Goal: Transaction & Acquisition: Purchase product/service

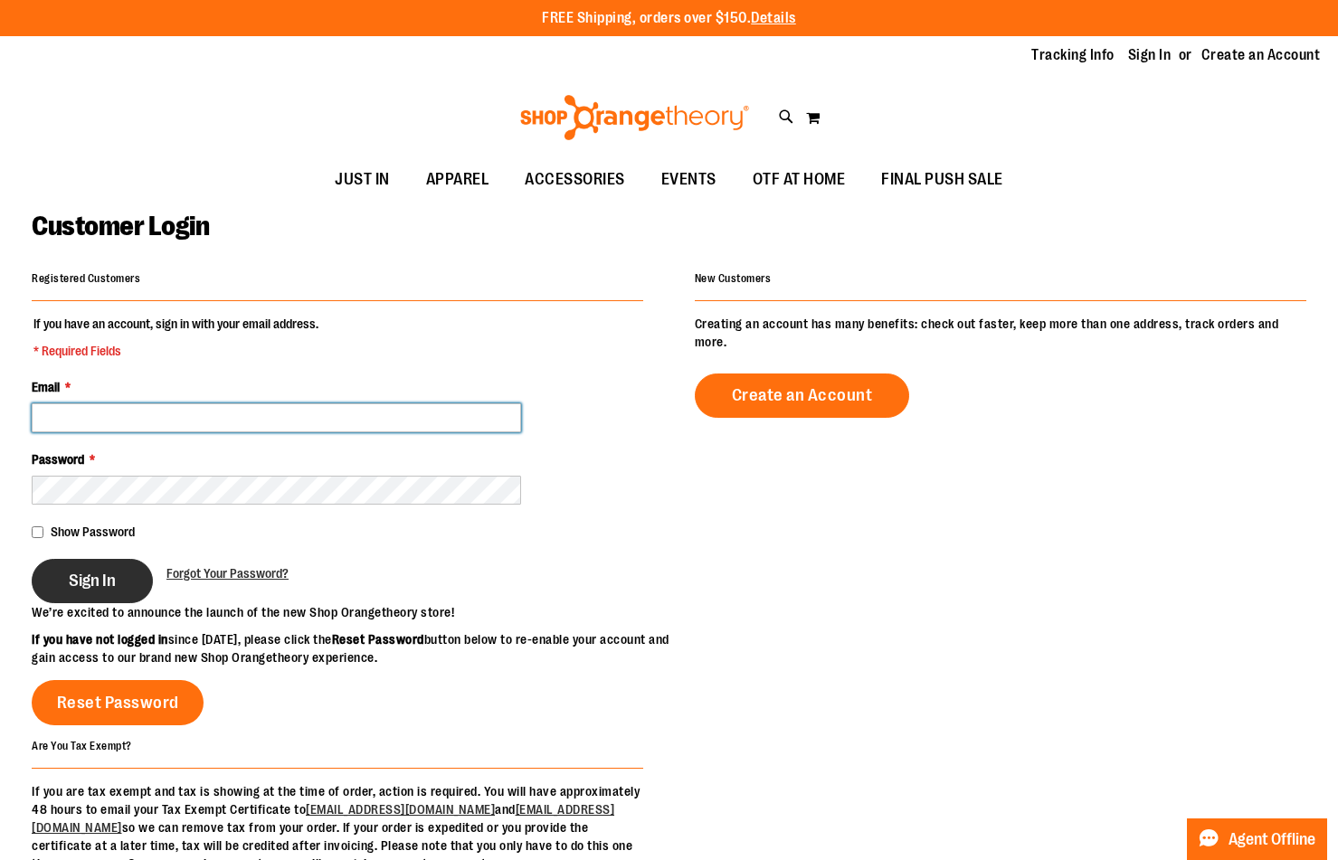
type input "**********"
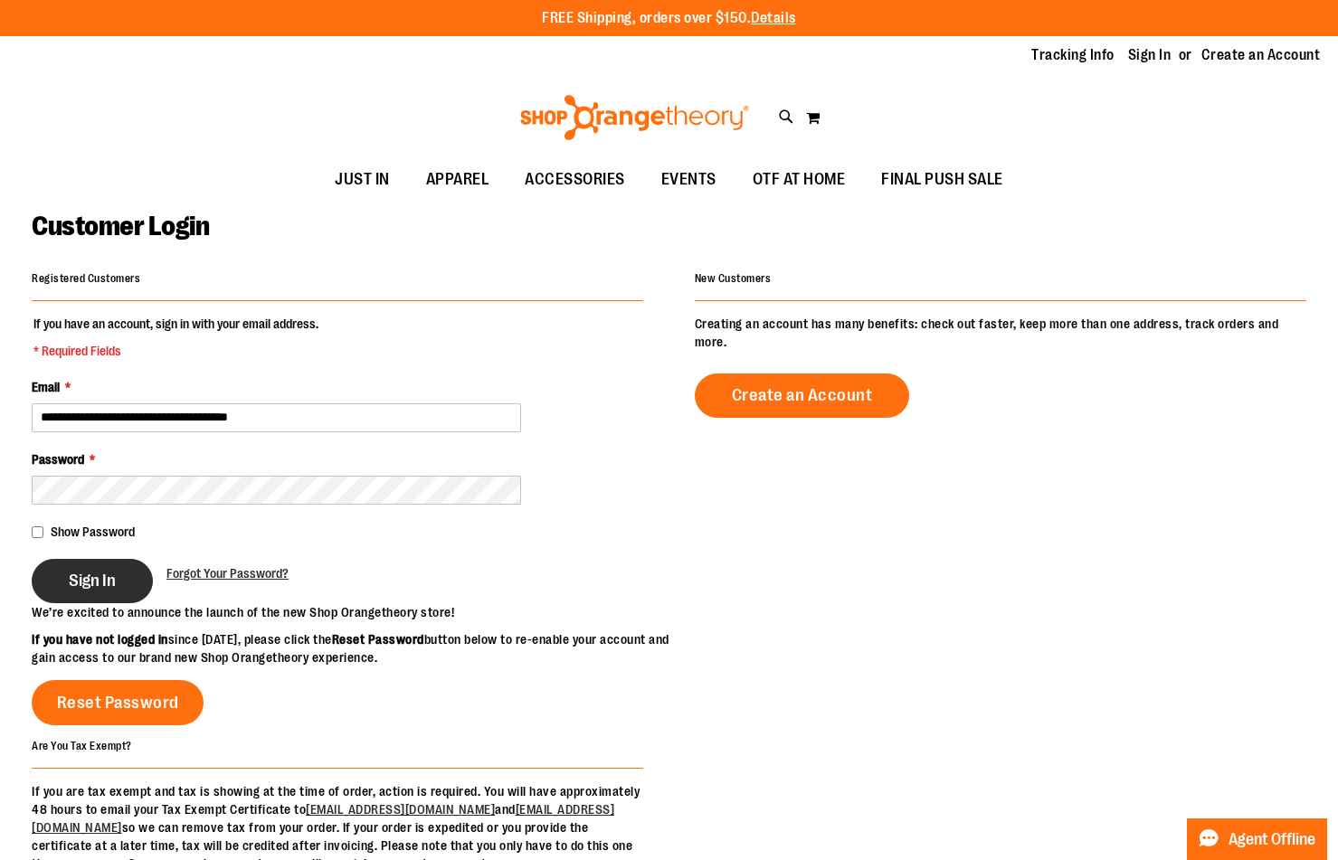
type input "**********"
drag, startPoint x: 95, startPoint y: 572, endPoint x: 111, endPoint y: 570, distance: 16.4
click at [99, 572] on span "Sign In" at bounding box center [92, 581] width 47 height 20
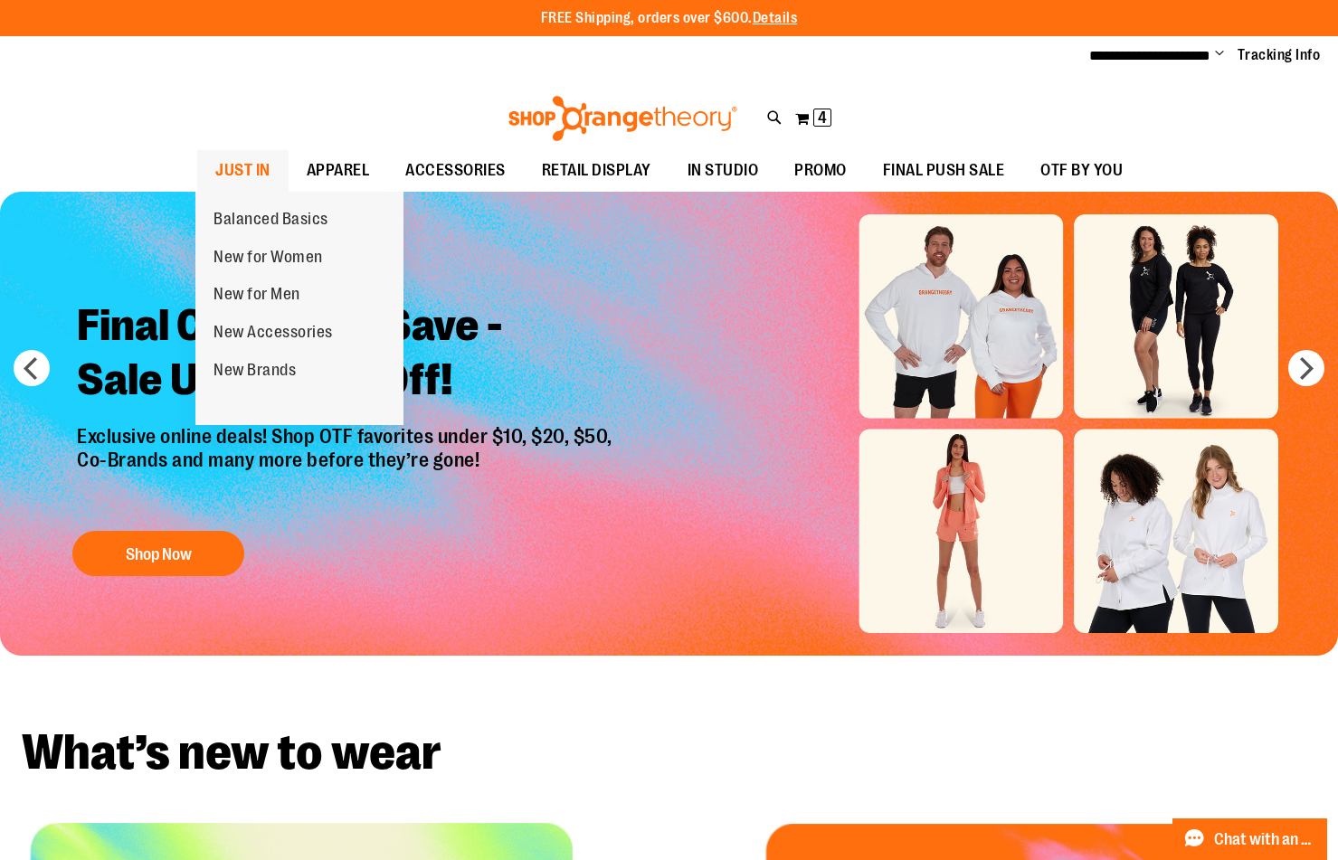
type input "**********"
click at [231, 174] on span "JUST IN" at bounding box center [242, 170] width 55 height 41
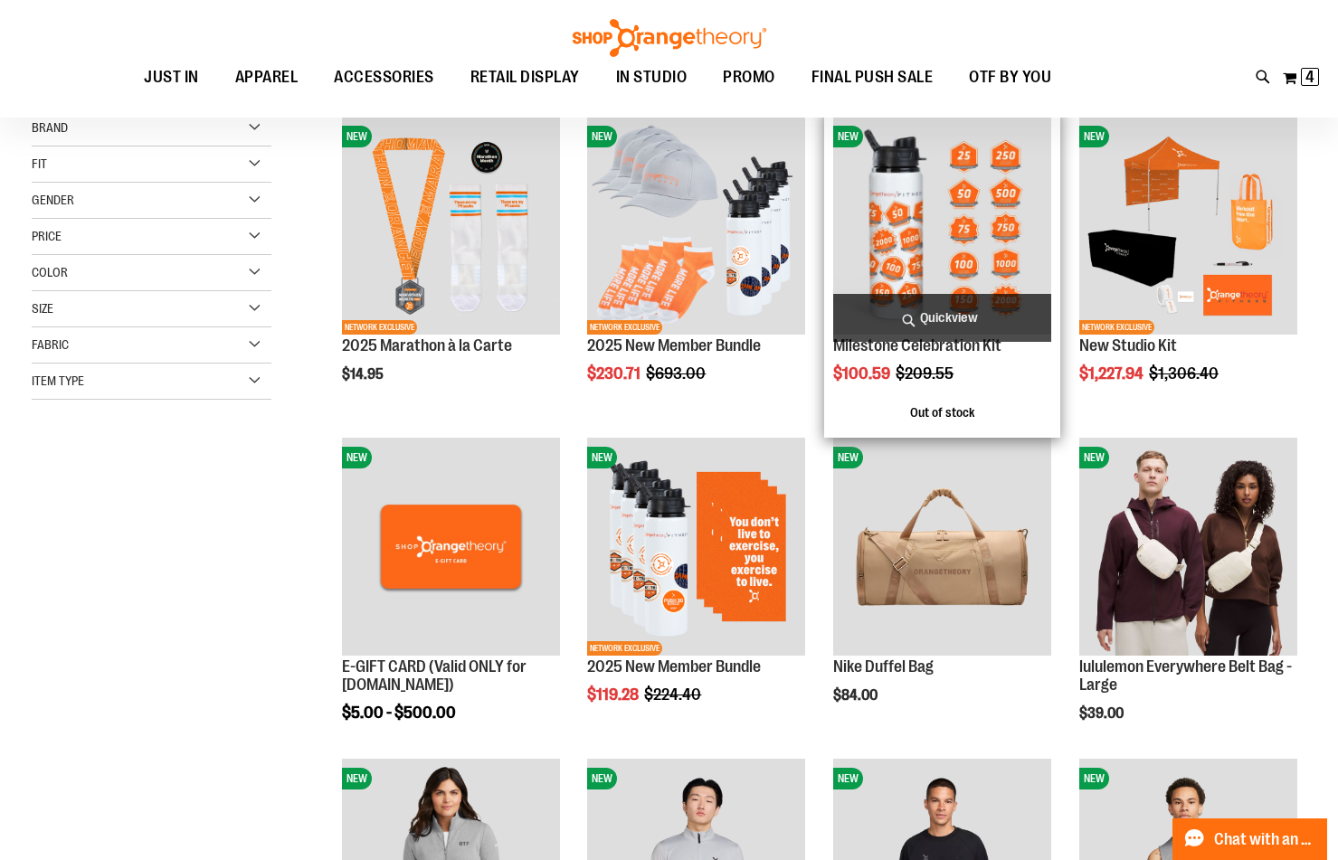
scroll to position [270, 0]
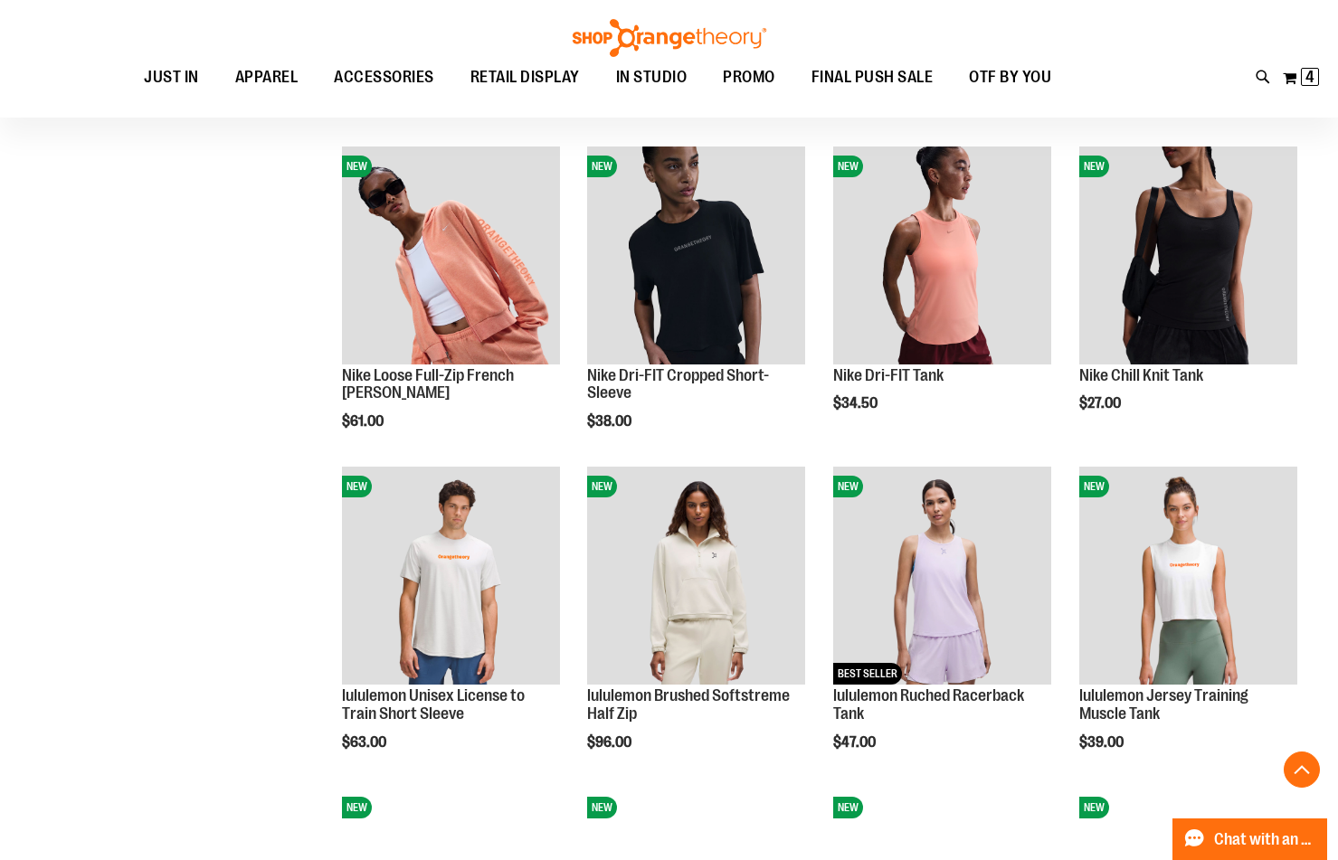
scroll to position [1266, 0]
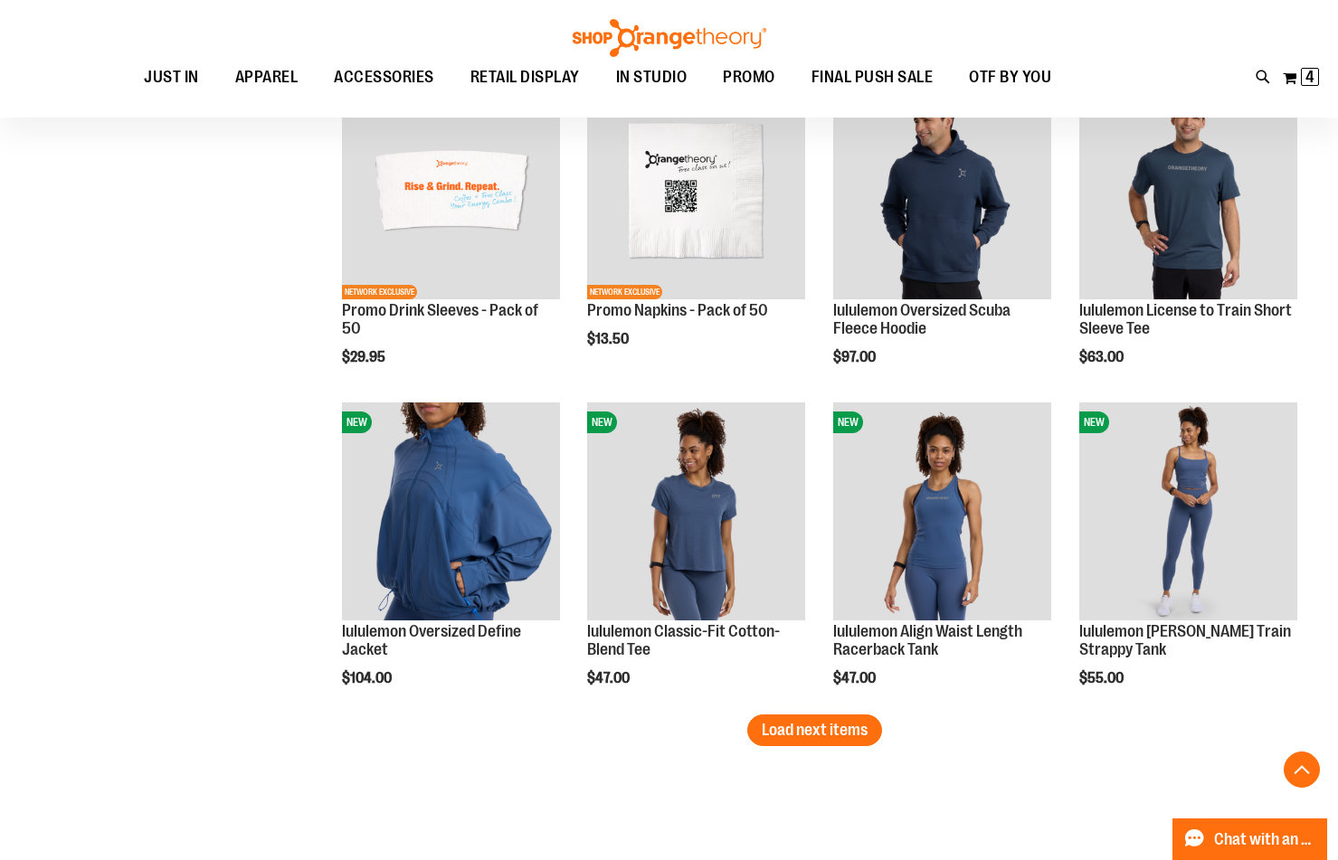
scroll to position [2532, 0]
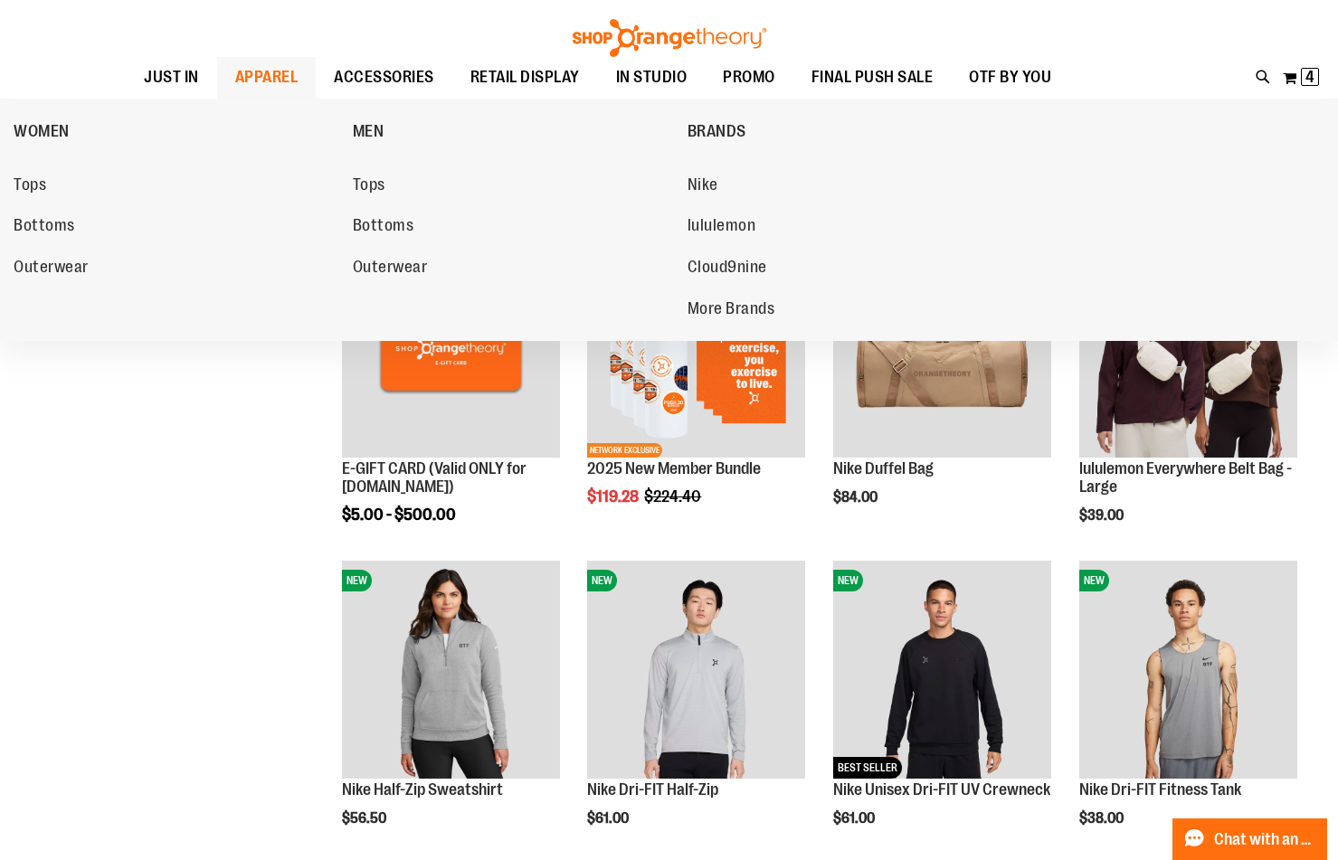
scroll to position [24, 0]
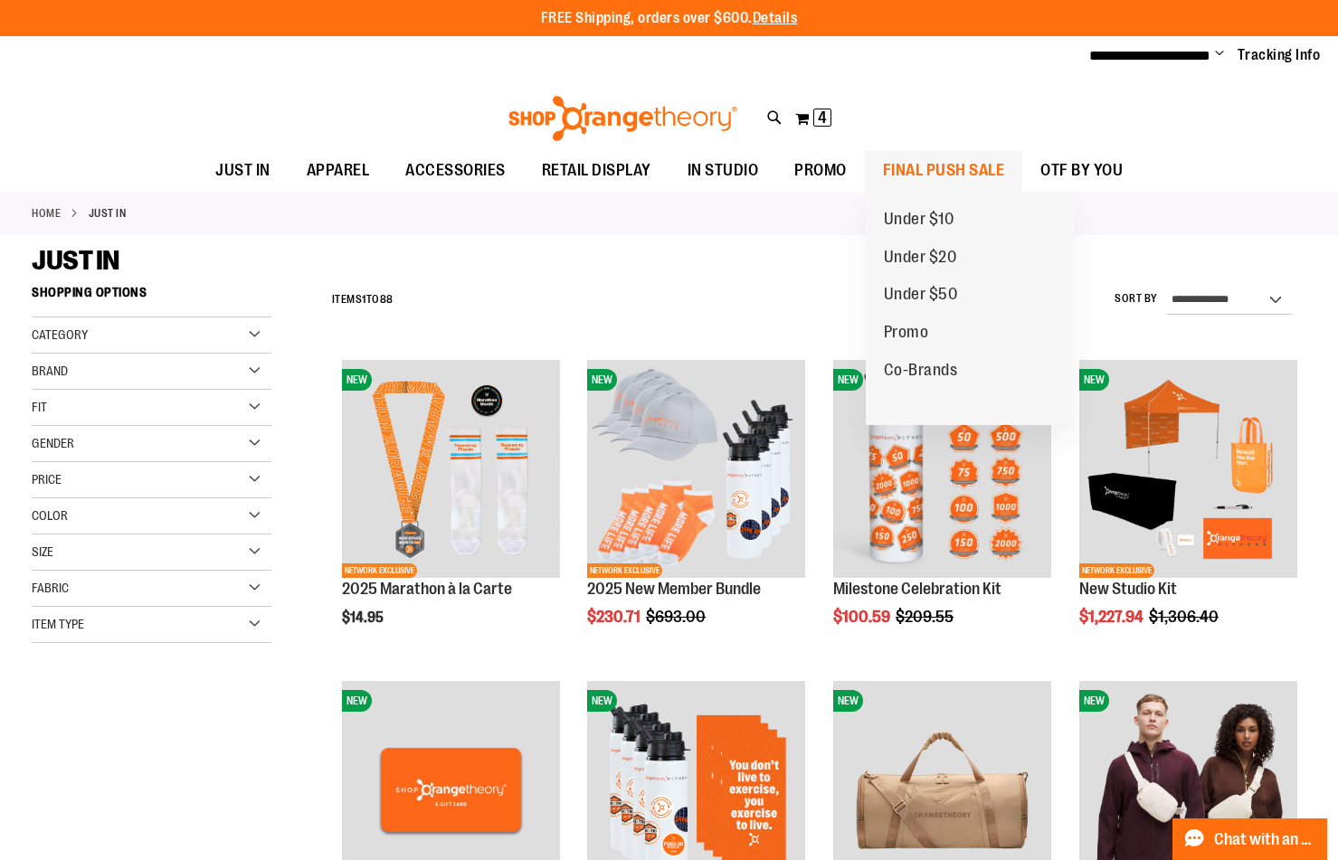
type input "**********"
click at [962, 171] on span "FINAL PUSH SALE" at bounding box center [944, 170] width 122 height 41
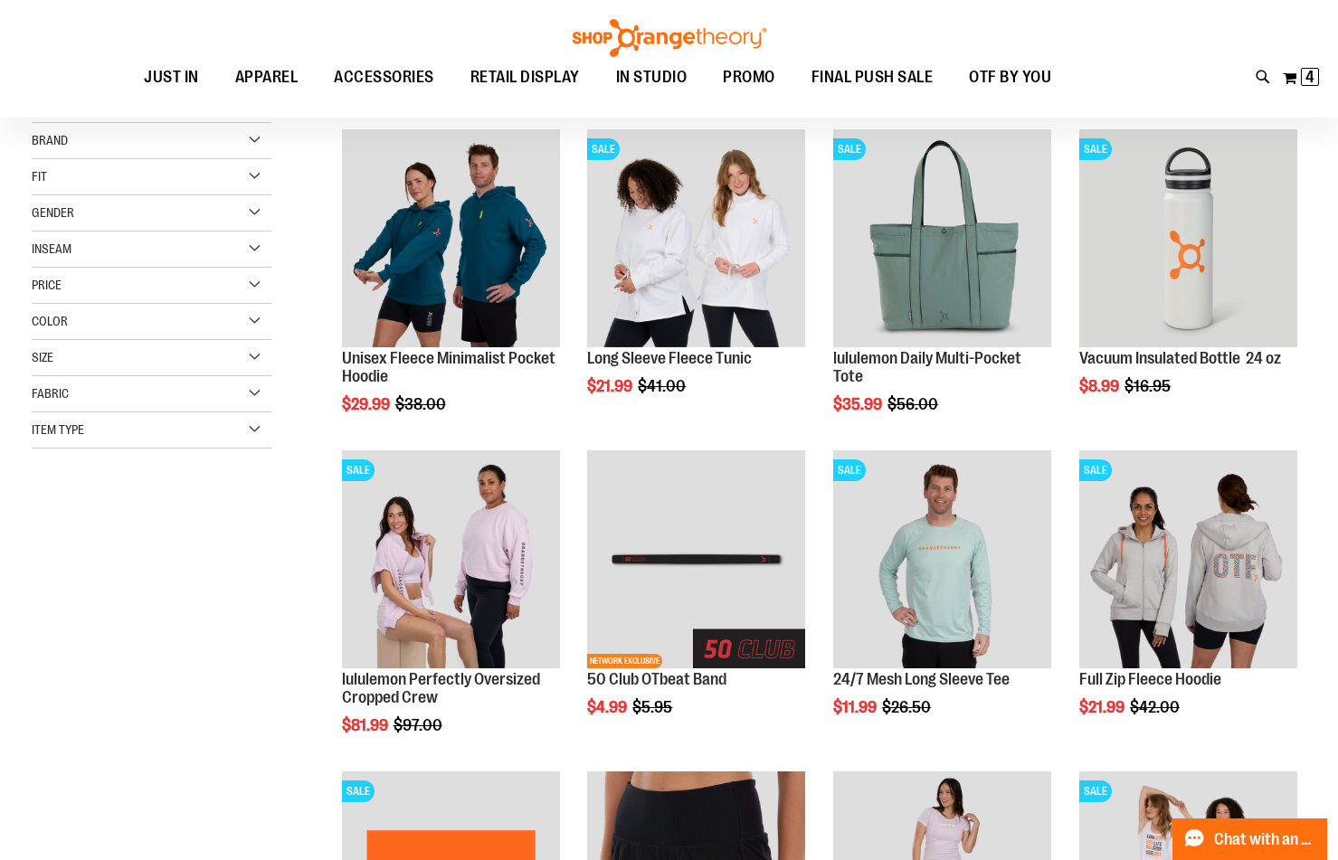
scroll to position [270, 0]
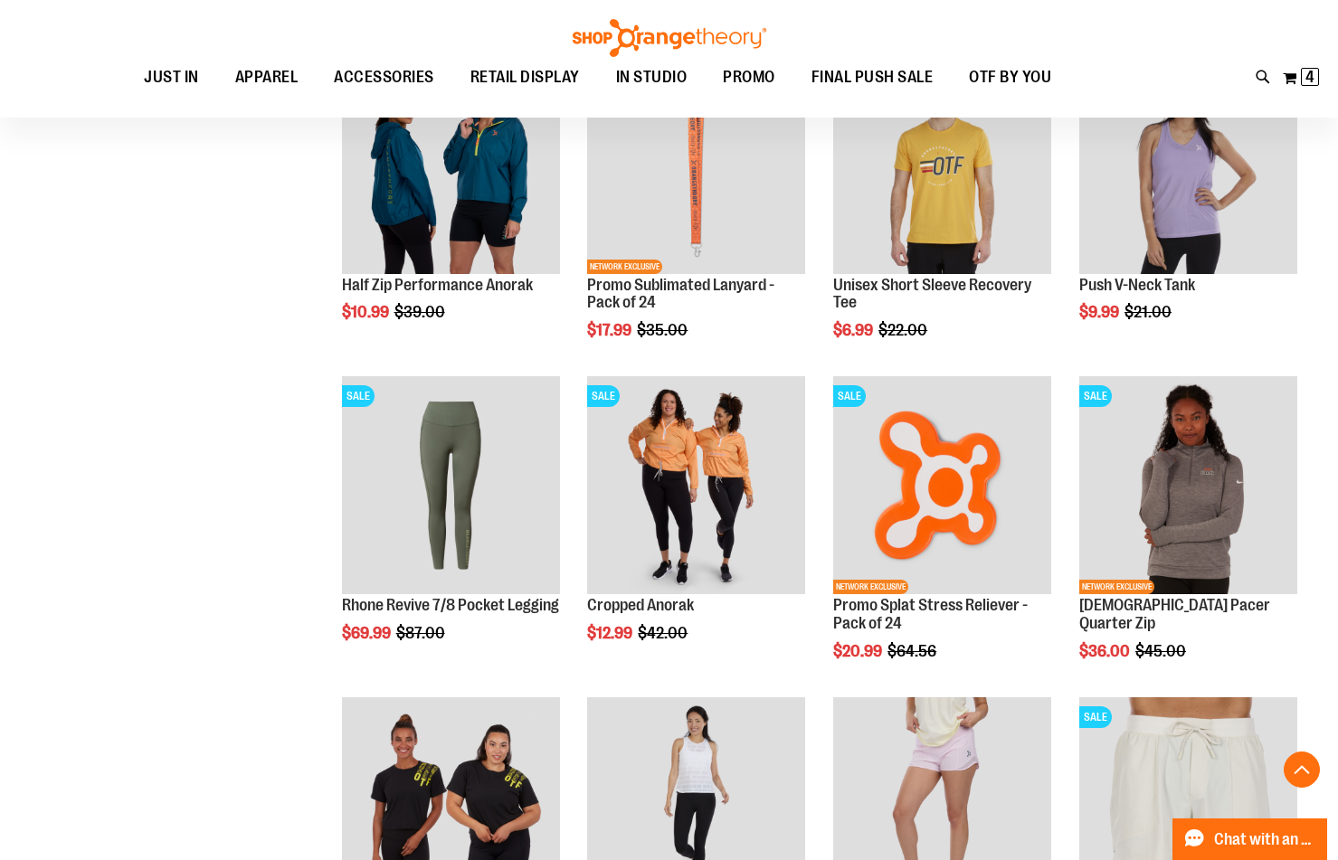
scroll to position [1356, 0]
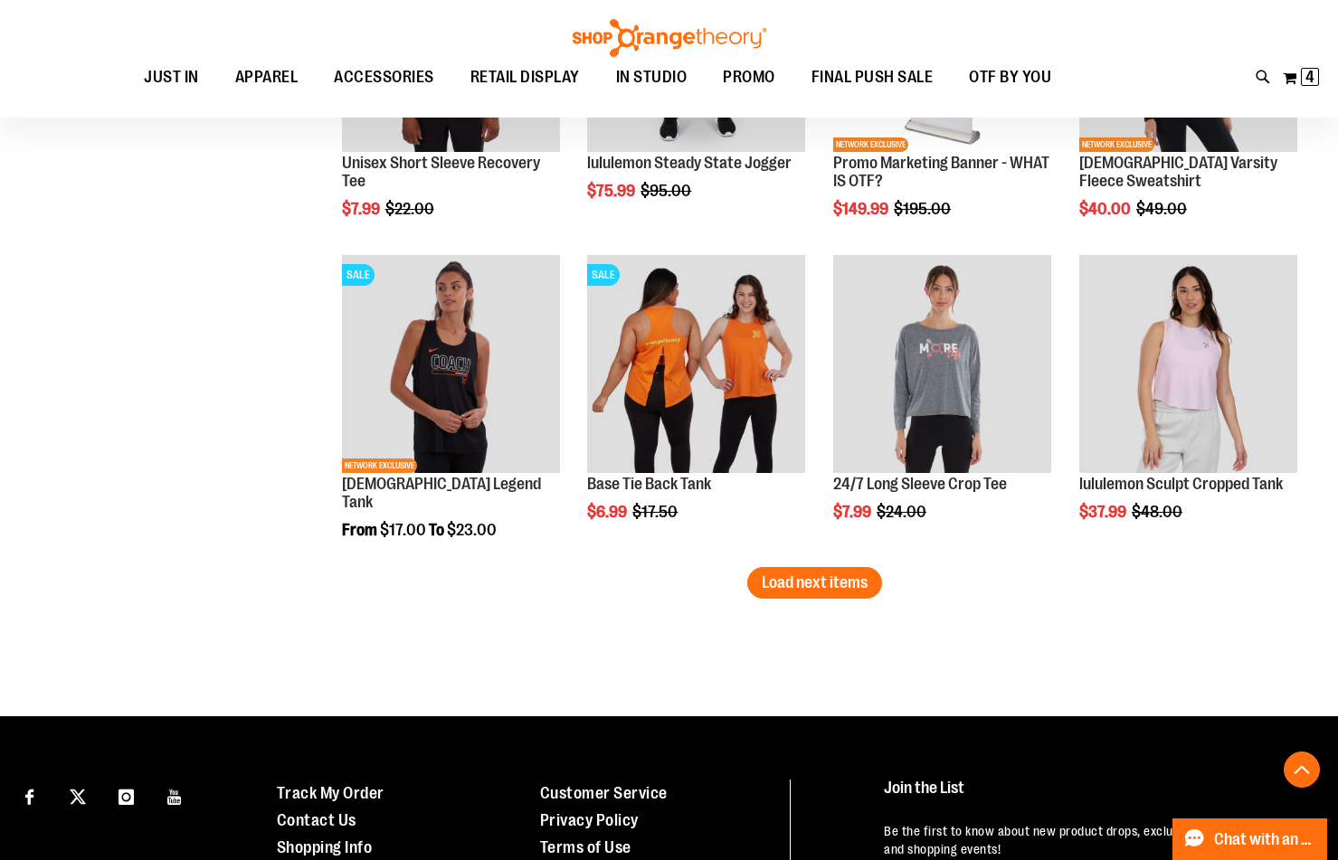
scroll to position [2713, 0]
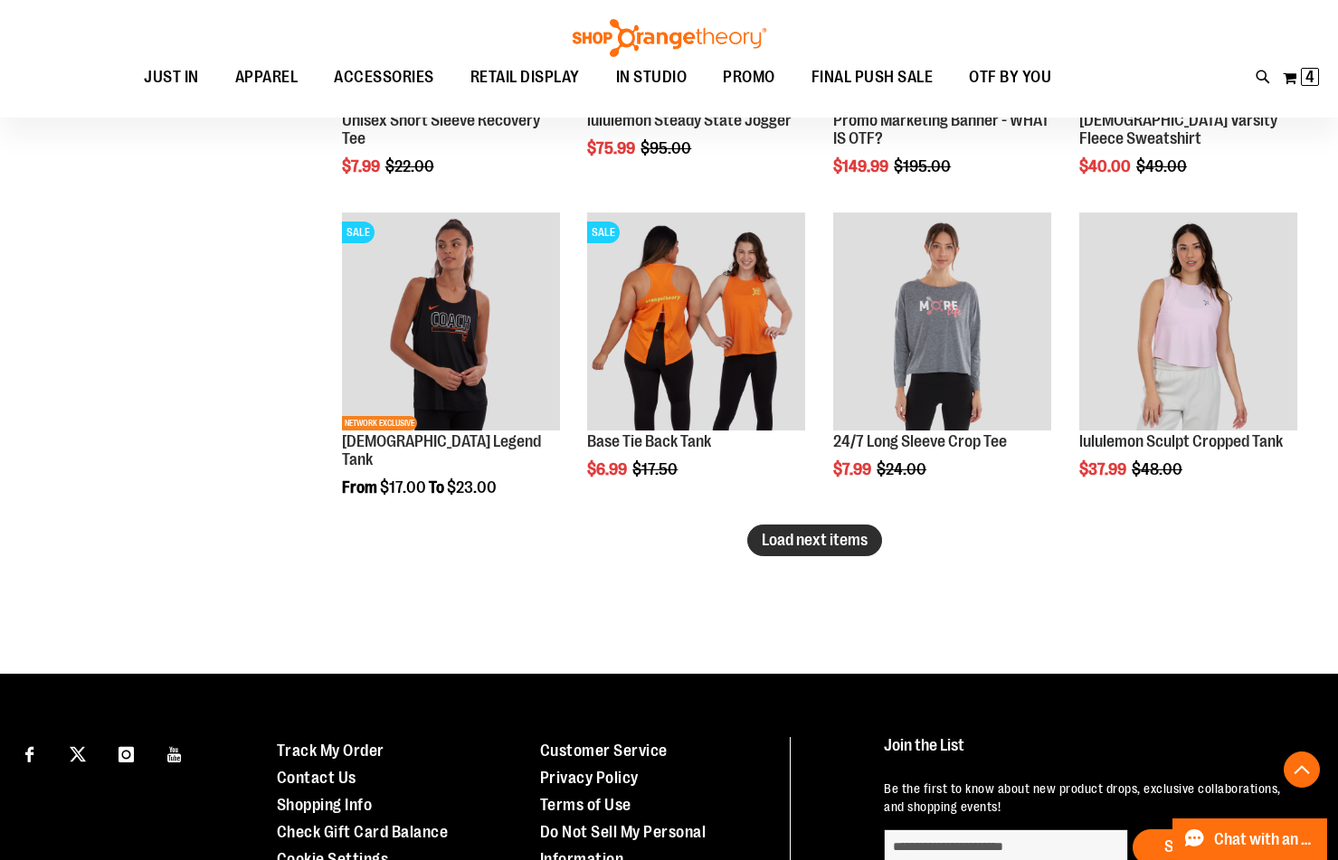
type input "**********"
click at [776, 545] on span "Load next items" at bounding box center [815, 540] width 106 height 18
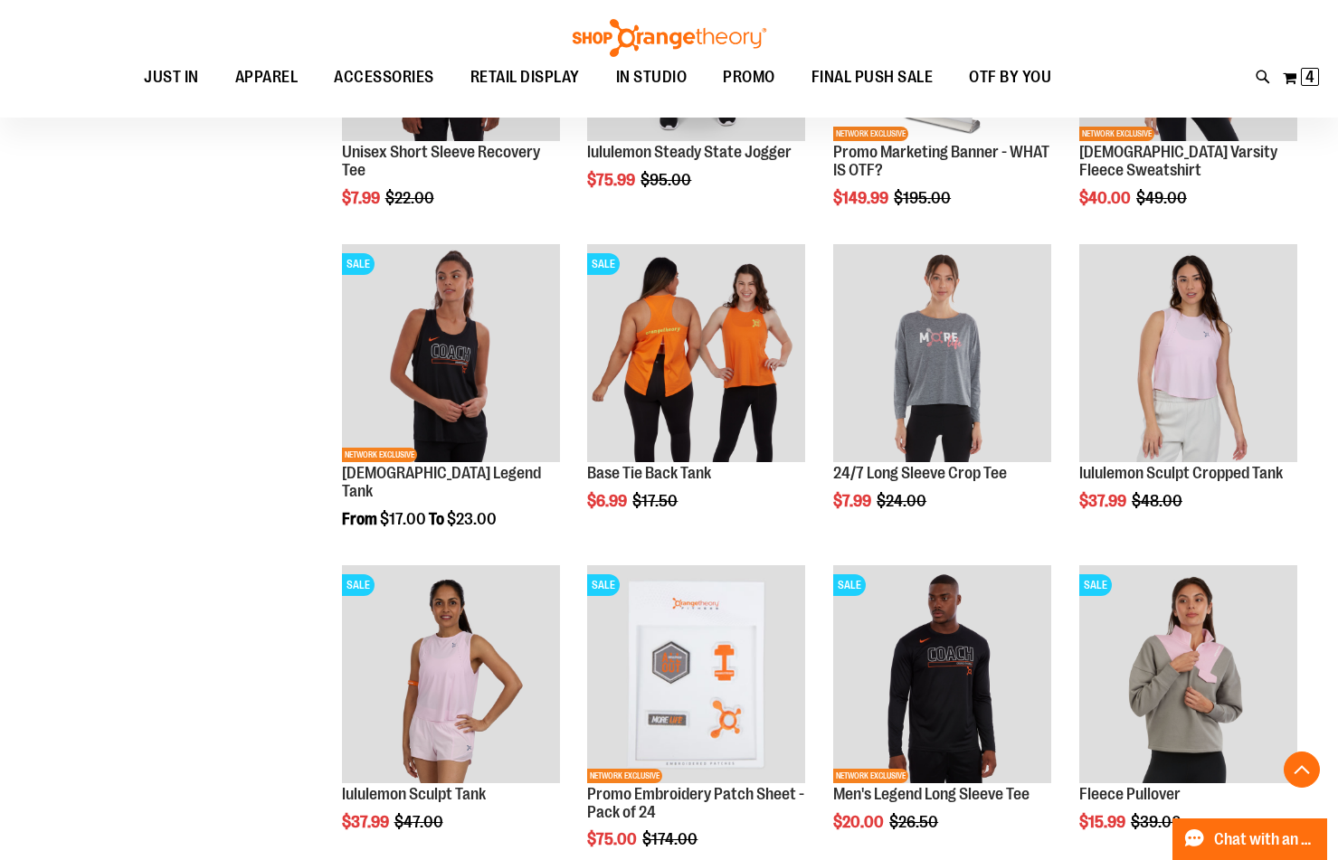
scroll to position [2713, 0]
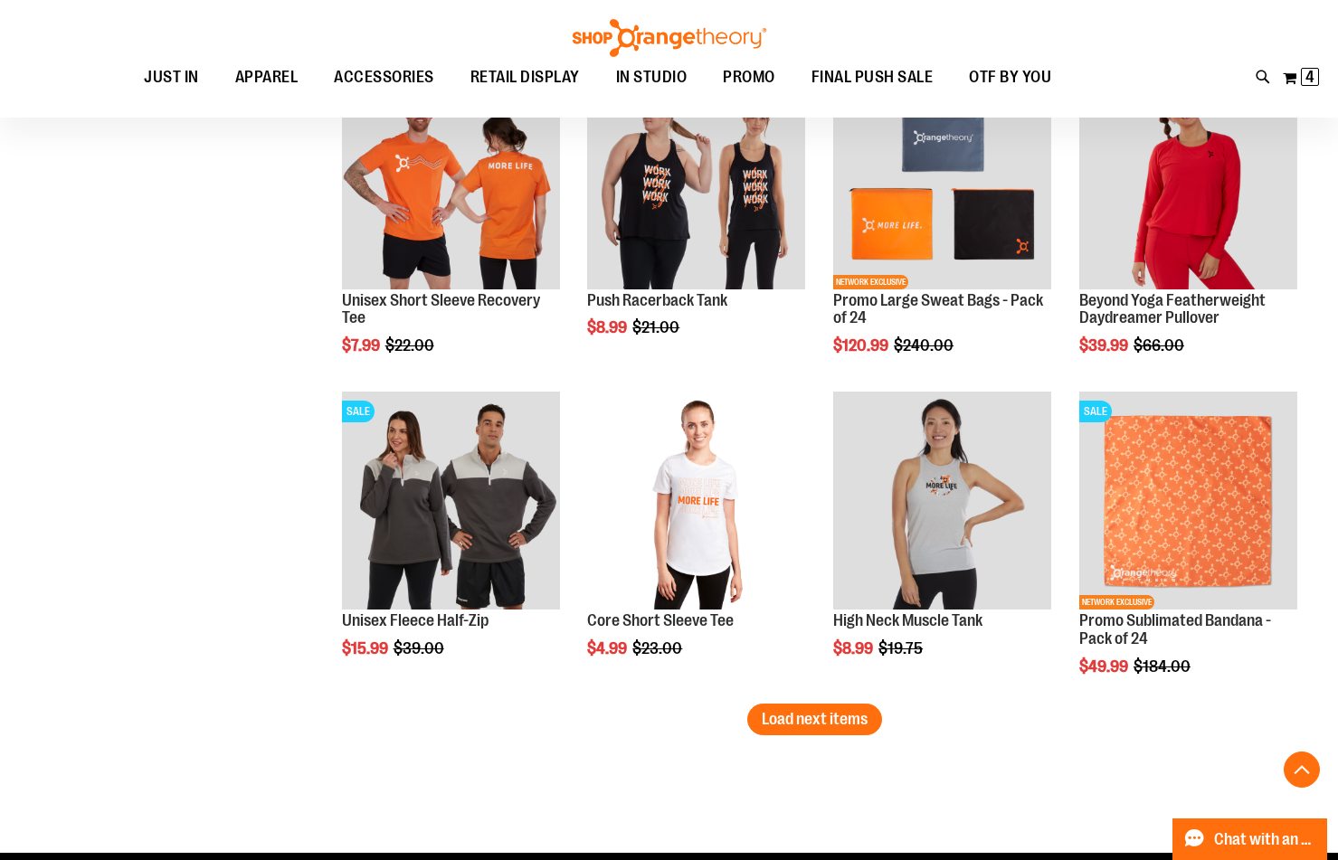
scroll to position [3527, 0]
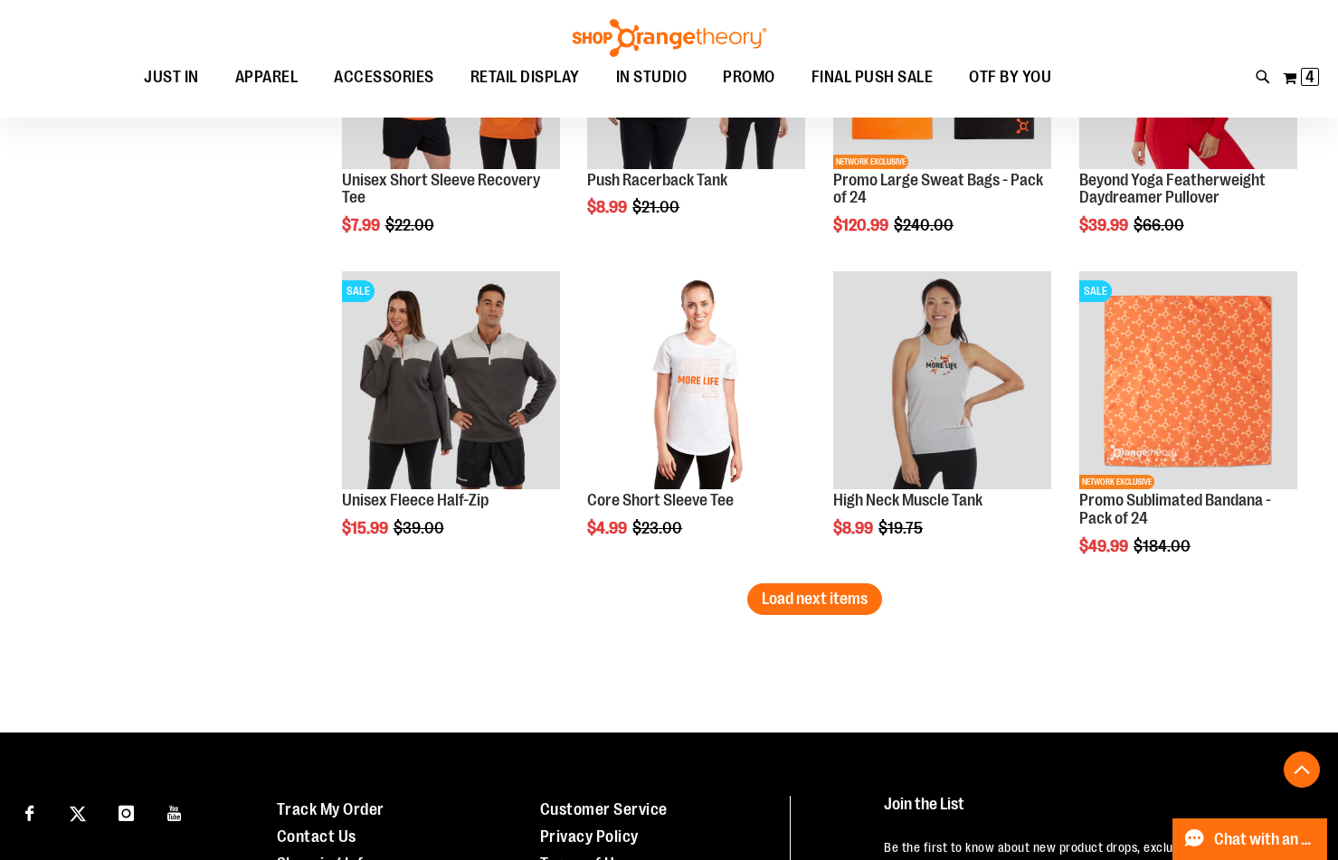
scroll to position [3617, 0]
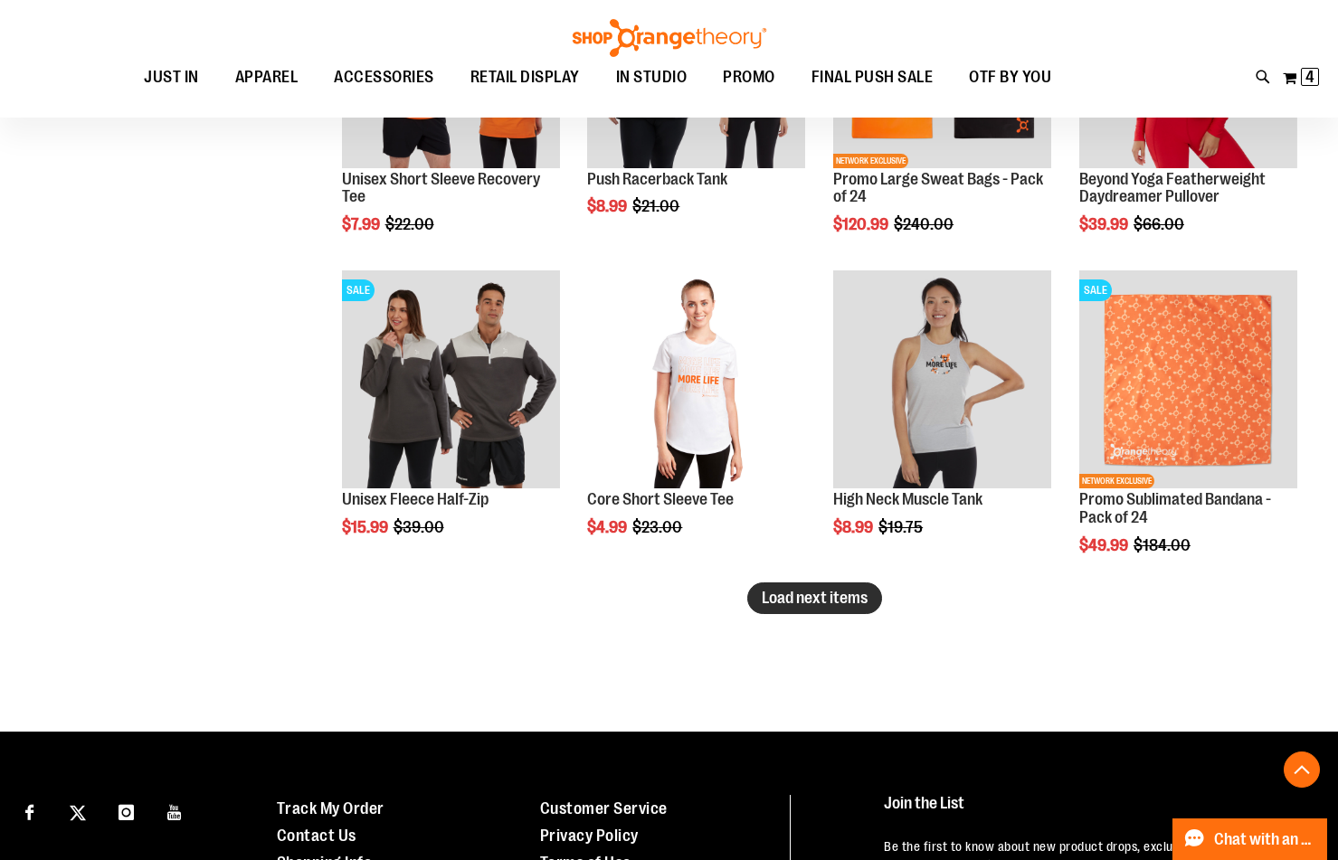
click at [861, 595] on span "Load next items" at bounding box center [815, 598] width 106 height 18
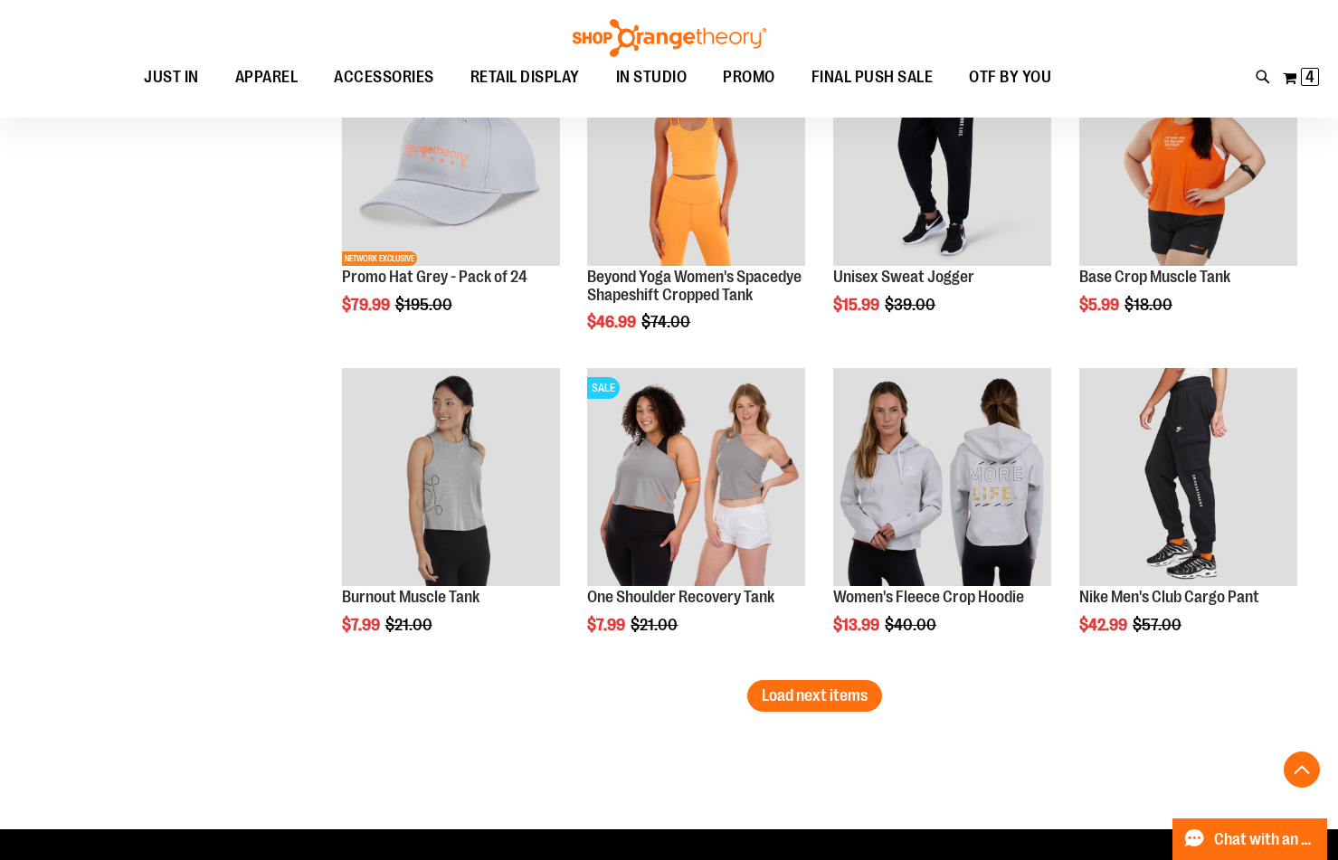
scroll to position [4522, 0]
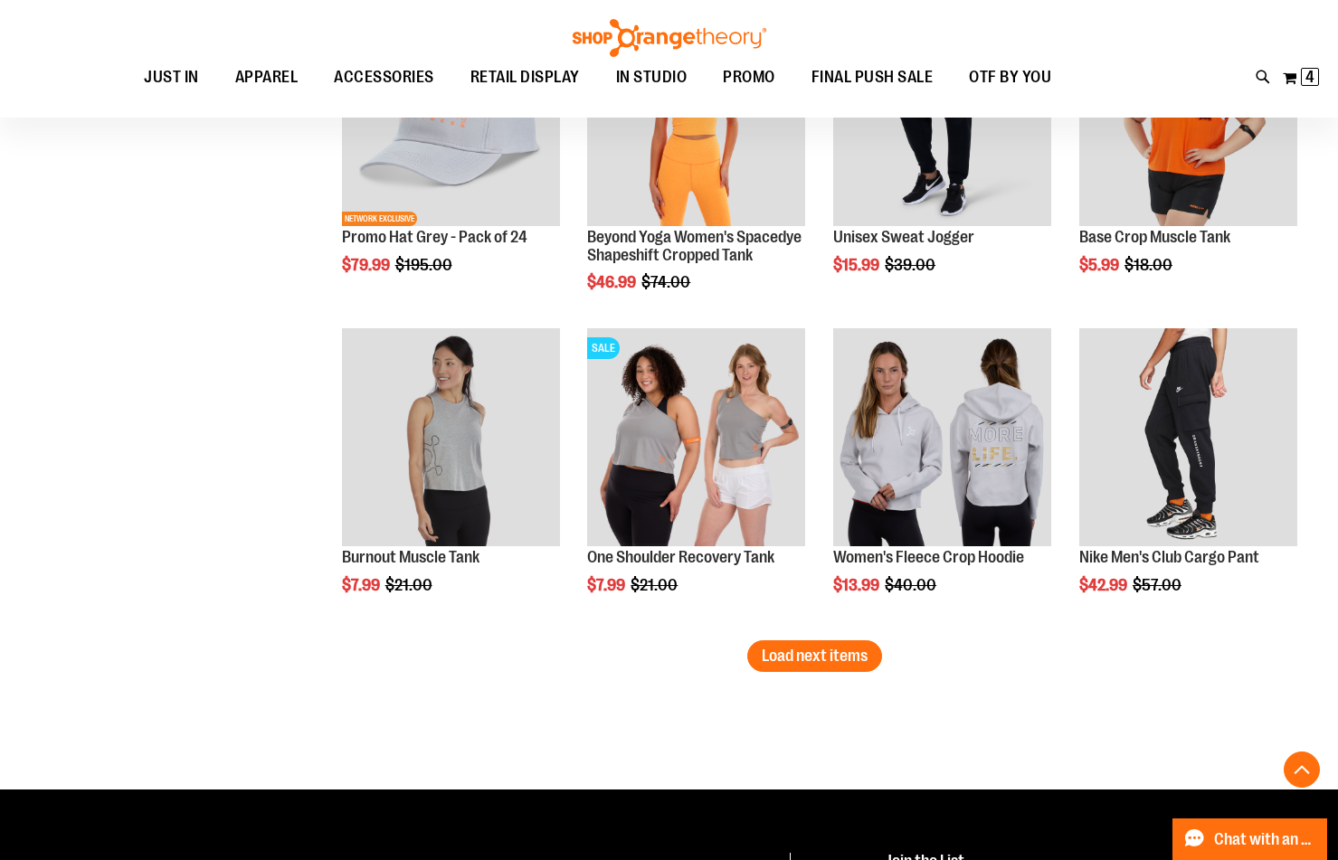
click at [794, 661] on span "Load next items" at bounding box center [815, 656] width 106 height 18
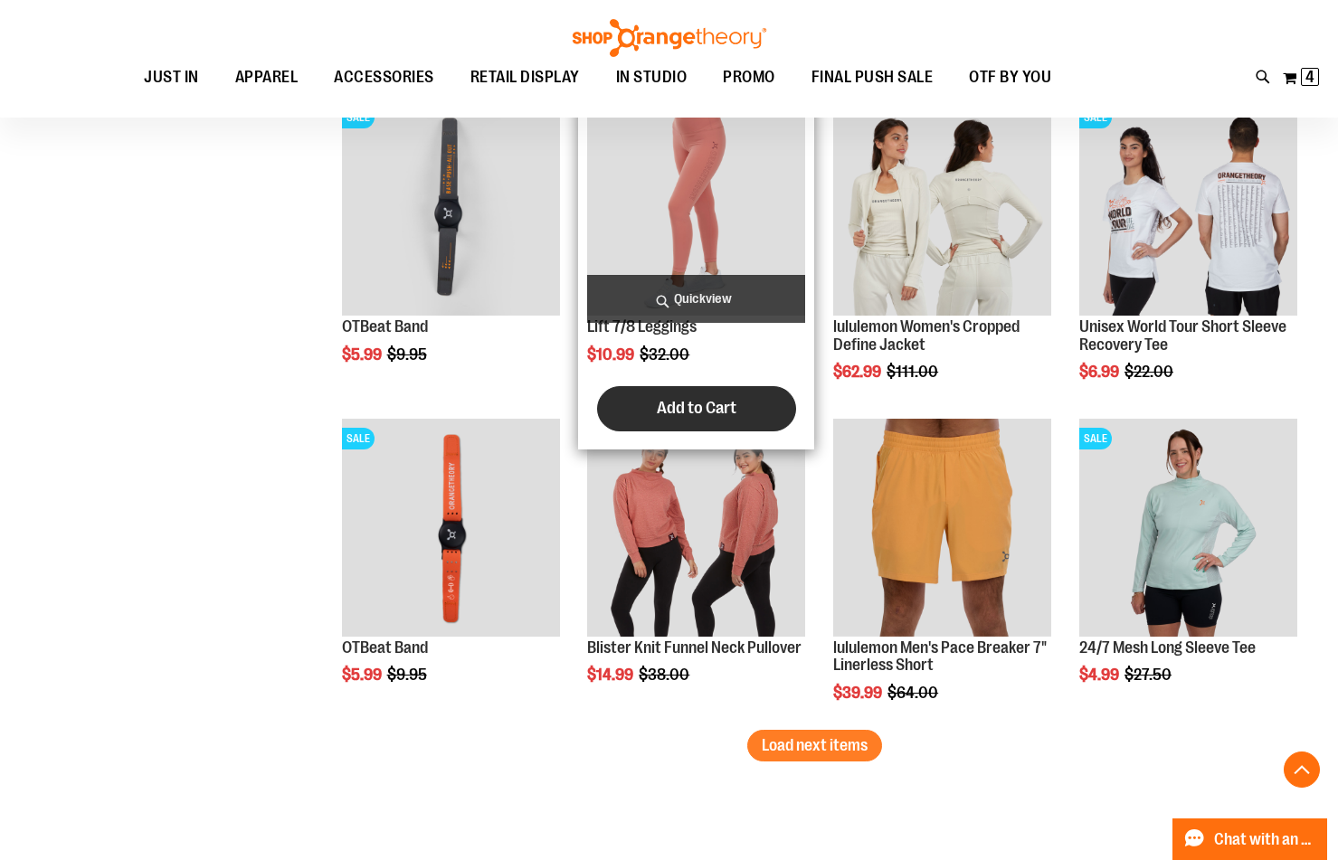
scroll to position [5427, 0]
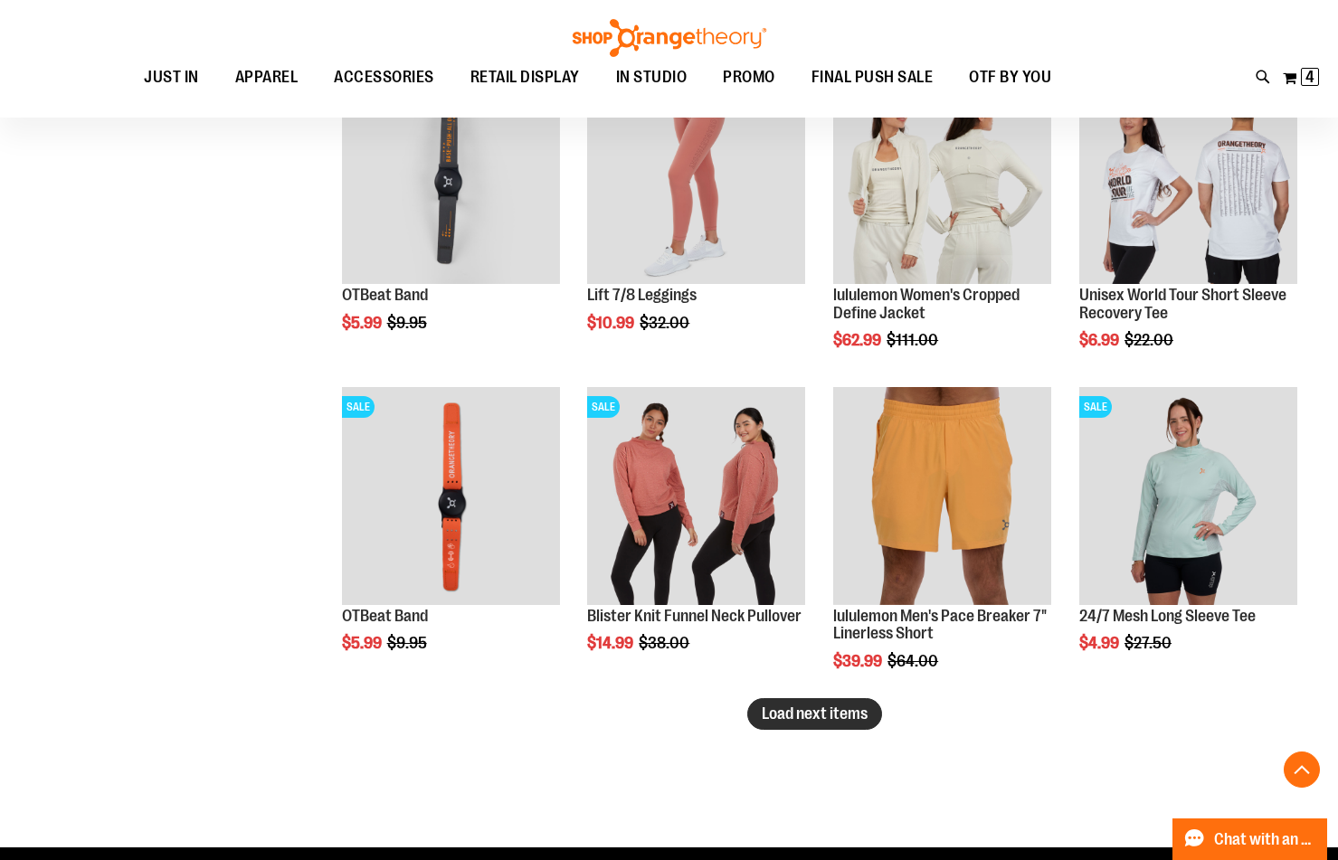
click at [824, 720] on span "Load next items" at bounding box center [815, 714] width 106 height 18
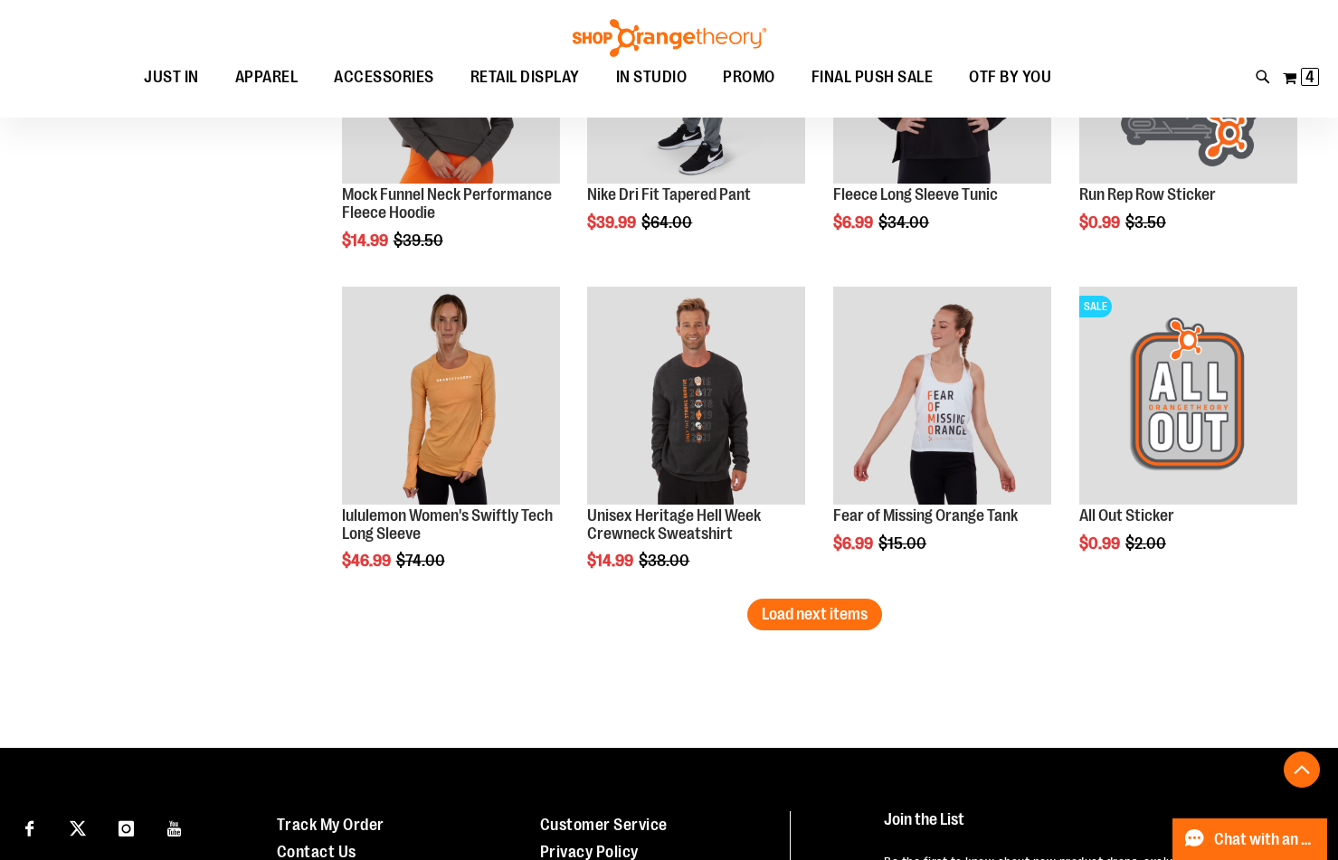
scroll to position [6603, 0]
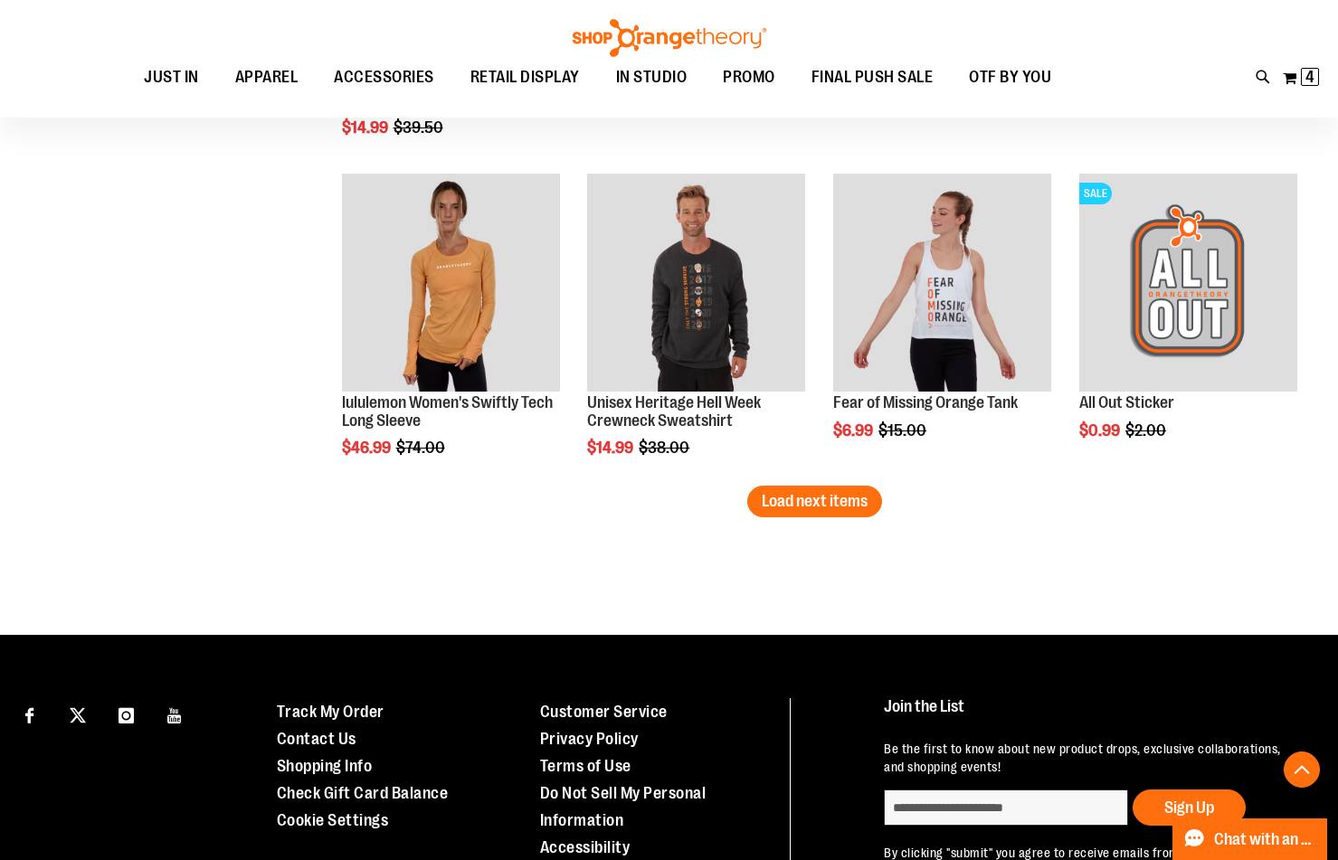
click at [782, 513] on button "Load next items" at bounding box center [814, 502] width 135 height 32
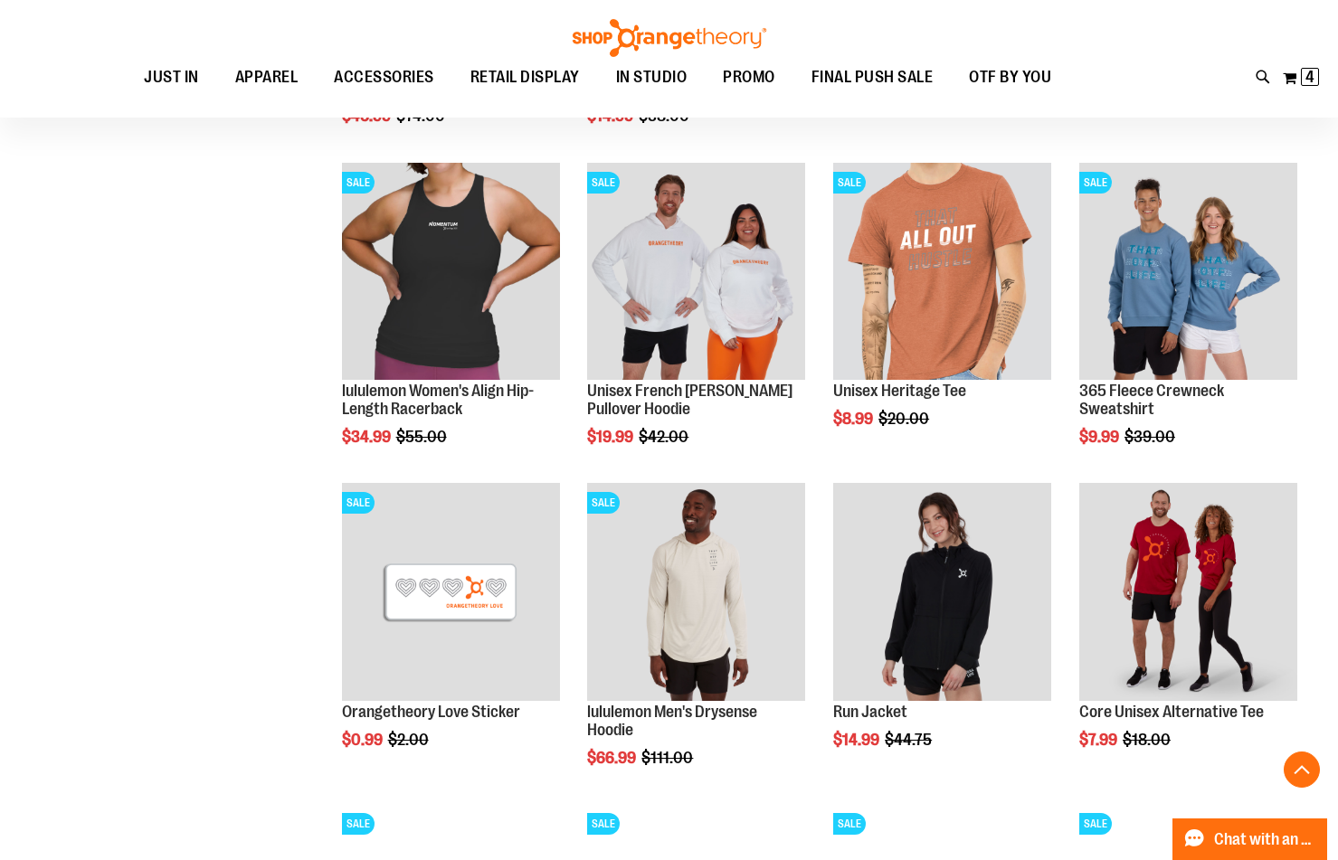
scroll to position [6060, 0]
